Goal: Task Accomplishment & Management: Use online tool/utility

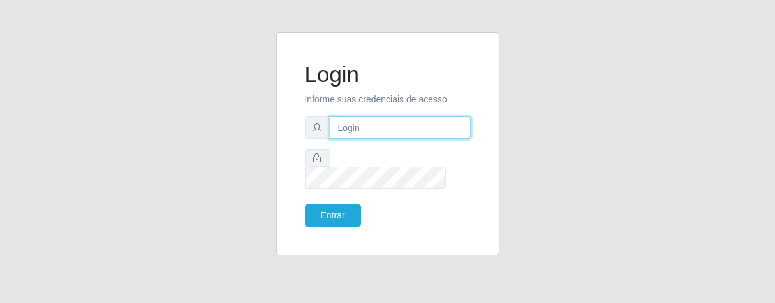
click at [347, 135] on input "text" at bounding box center [400, 128] width 141 height 22
type input "[PERSON_NAME]"
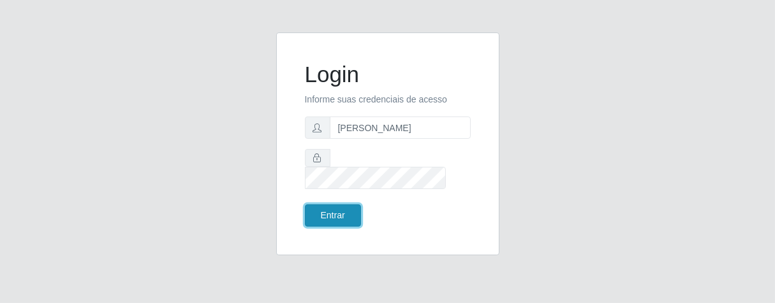
click at [346, 208] on button "Entrar" at bounding box center [333, 216] width 56 height 22
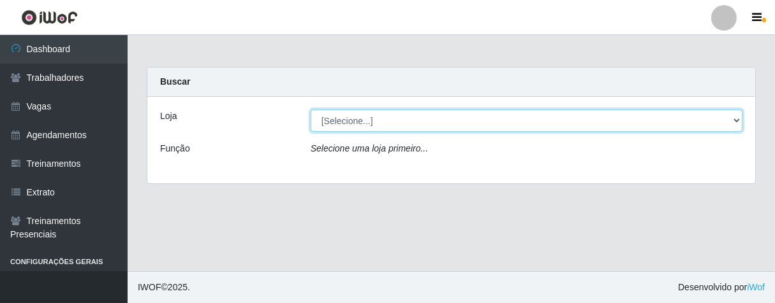
click at [736, 119] on select "[Selecione...] Superbox [GEOGRAPHIC_DATA] - Bessa" at bounding box center [526, 121] width 432 height 22
select select "206"
click at [310, 110] on select "[Selecione...] Superbox [GEOGRAPHIC_DATA] - Bessa" at bounding box center [526, 121] width 432 height 22
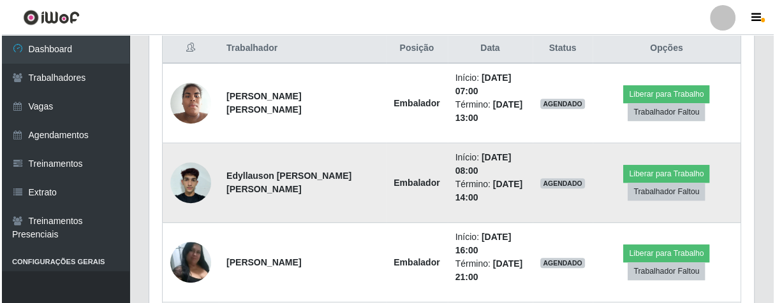
scroll to position [425, 0]
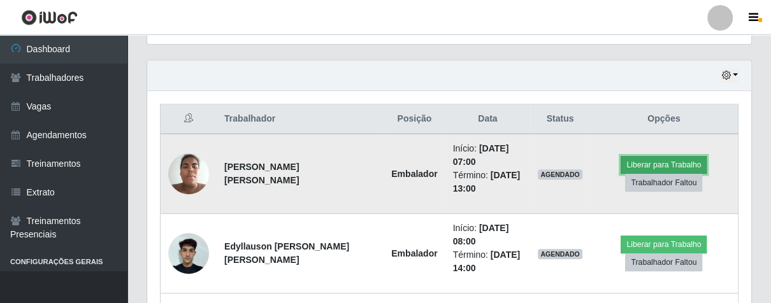
click at [629, 166] on button "Liberar para Trabalho" at bounding box center [664, 165] width 86 height 18
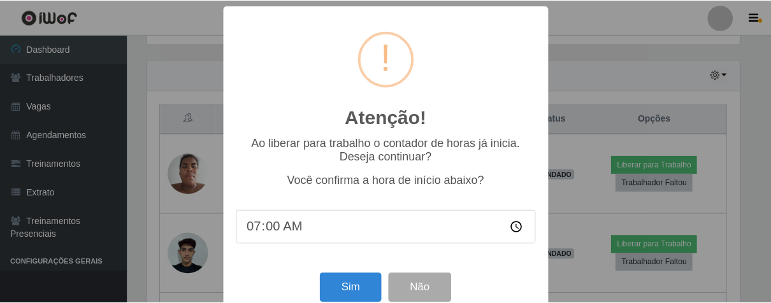
scroll to position [28, 0]
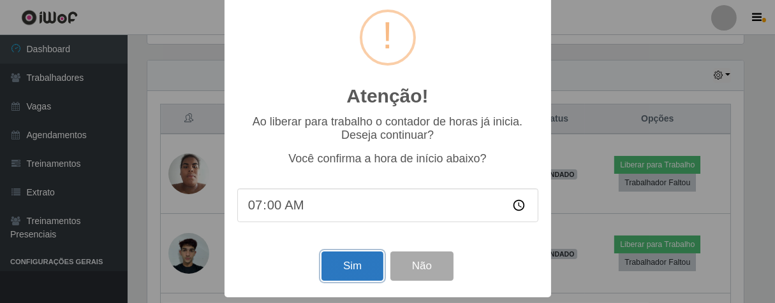
click at [354, 257] on button "Sim" at bounding box center [352, 267] width 62 height 30
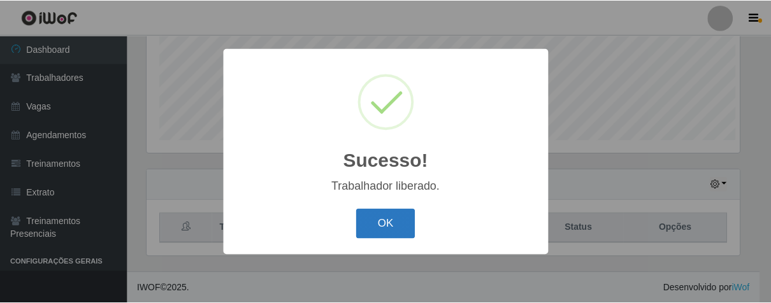
scroll to position [264, 597]
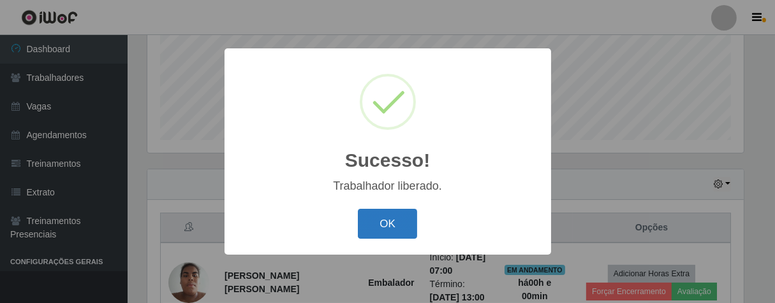
click at [400, 232] on button "OK" at bounding box center [387, 224] width 59 height 30
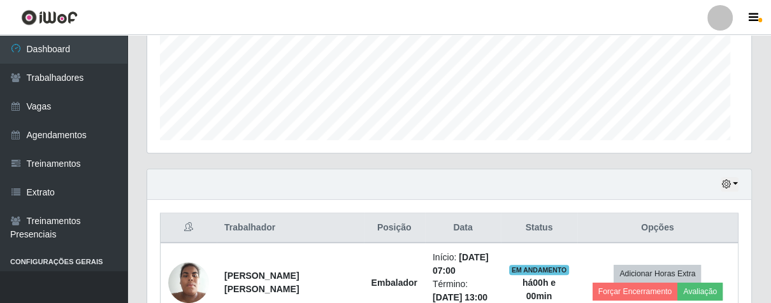
scroll to position [264, 604]
